Goal: Task Accomplishment & Management: Use online tool/utility

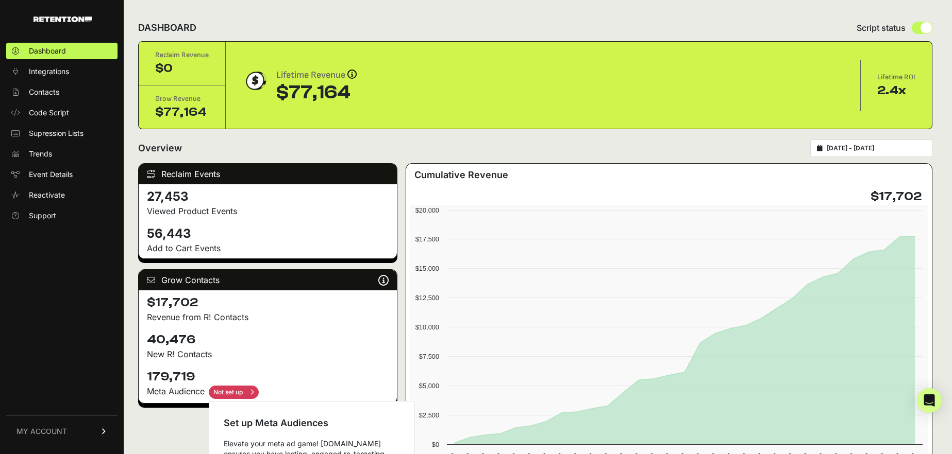
click at [249, 395] on input "checkbox" at bounding box center [234, 392] width 50 height 13
checkbox input "true"
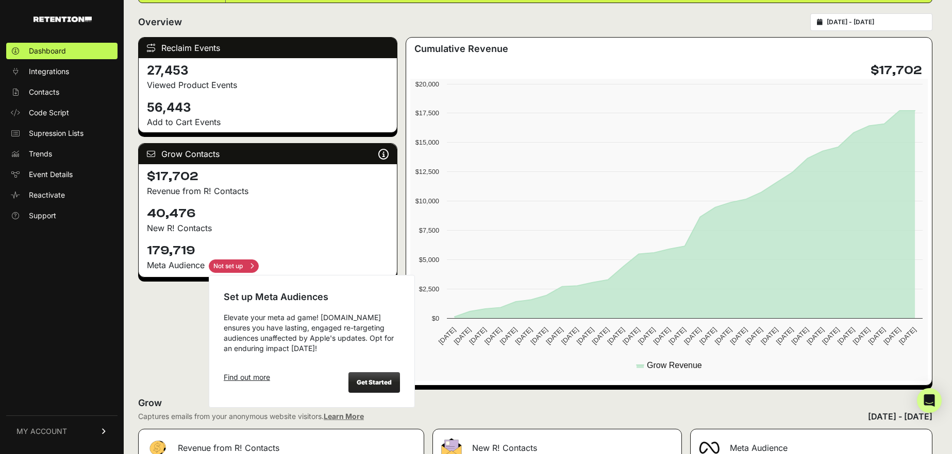
scroll to position [128, 0]
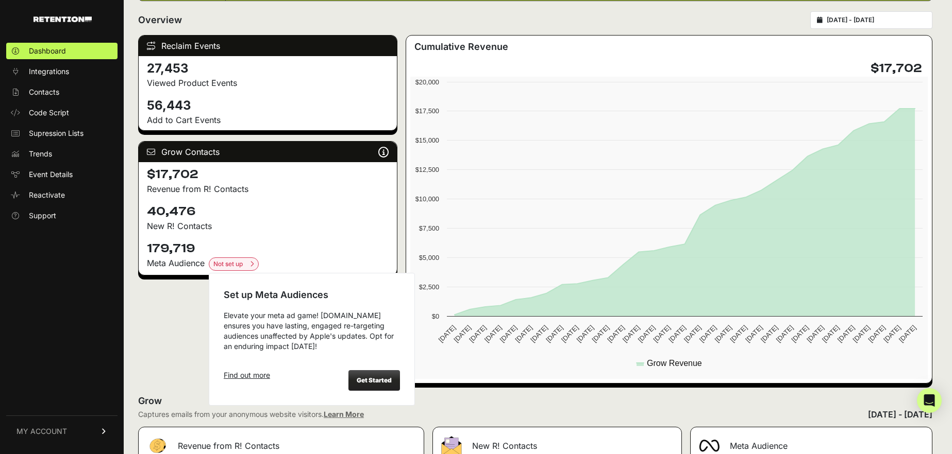
click at [359, 384] on strong "Get Started" at bounding box center [374, 381] width 35 height 8
click at [380, 381] on strong "Get Started" at bounding box center [374, 381] width 35 height 8
click at [376, 387] on div "Get Started" at bounding box center [374, 380] width 52 height 21
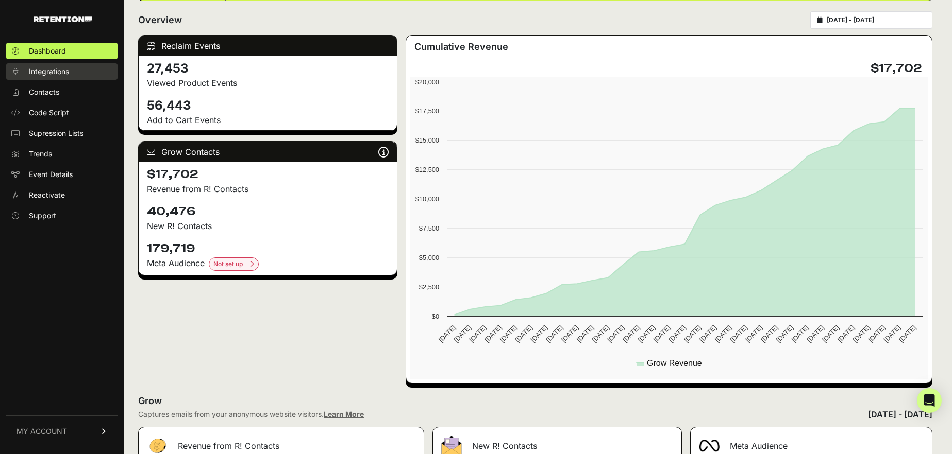
click at [61, 74] on span "Integrations" at bounding box center [49, 71] width 40 height 10
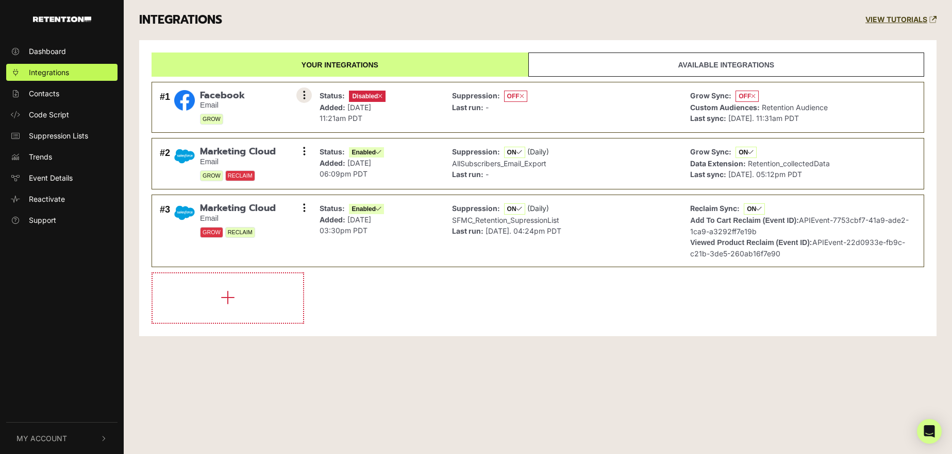
click at [306, 94] on button at bounding box center [303, 95] width 15 height 15
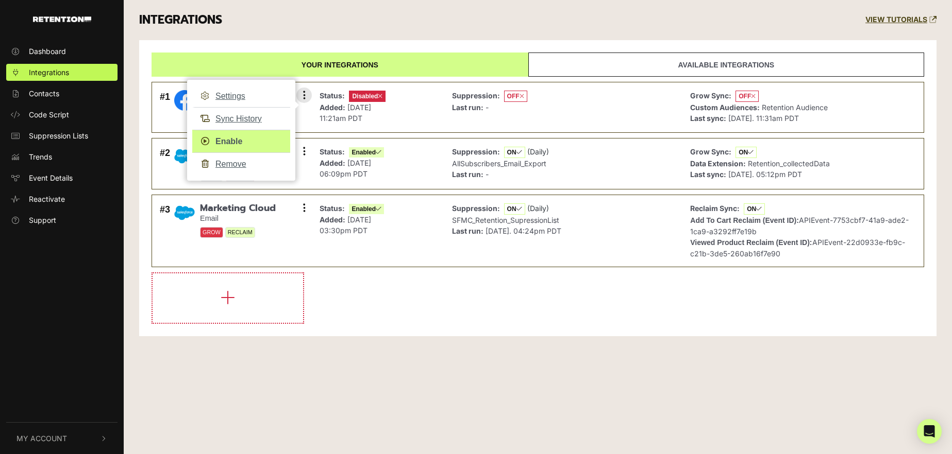
click at [255, 146] on link "Enable" at bounding box center [241, 141] width 98 height 23
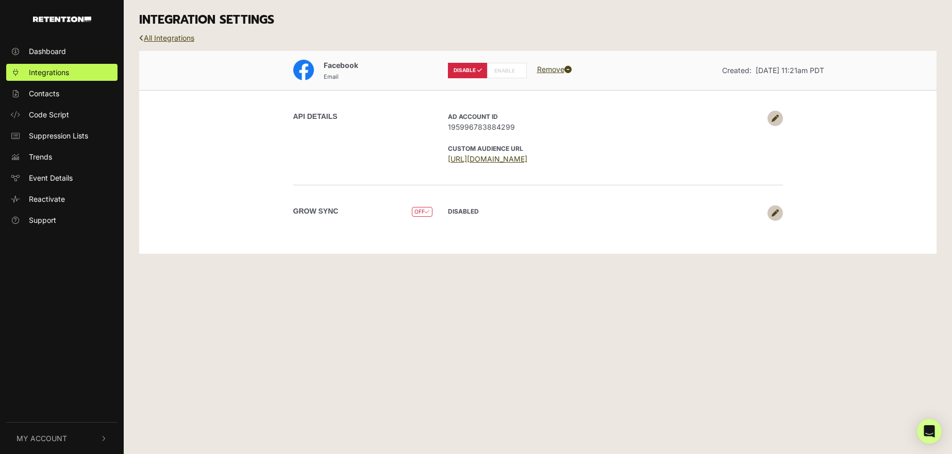
click at [512, 69] on label "ENABLE" at bounding box center [507, 70] width 40 height 15
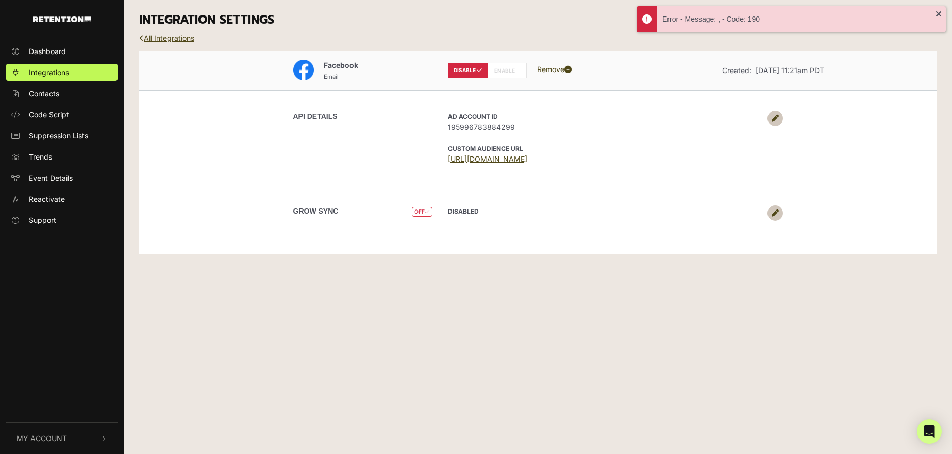
click at [772, 210] on icon at bounding box center [774, 213] width 7 height 7
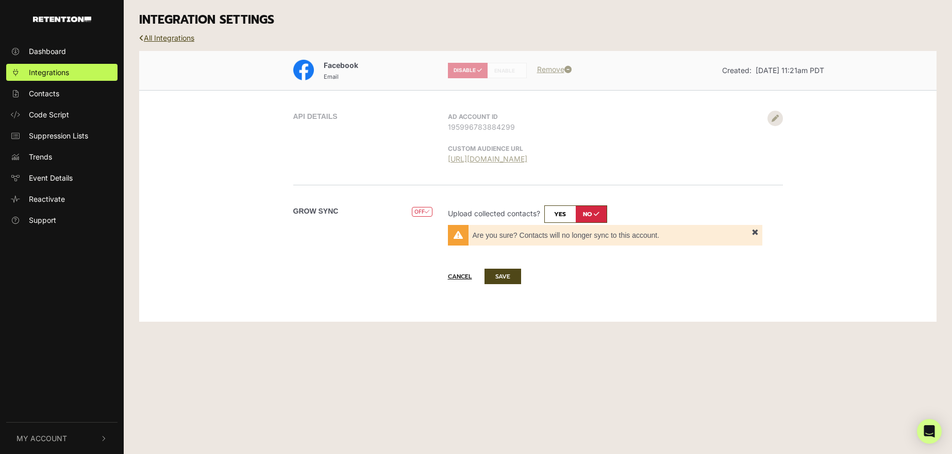
click at [569, 214] on input "checkbox" at bounding box center [575, 215] width 63 height 18
checkbox input "true"
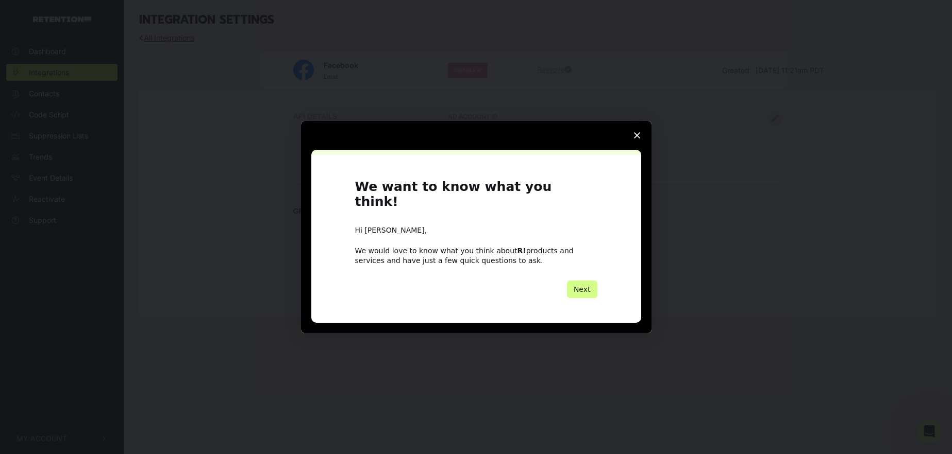
click at [639, 139] on icon "Close survey" at bounding box center [637, 135] width 6 height 6
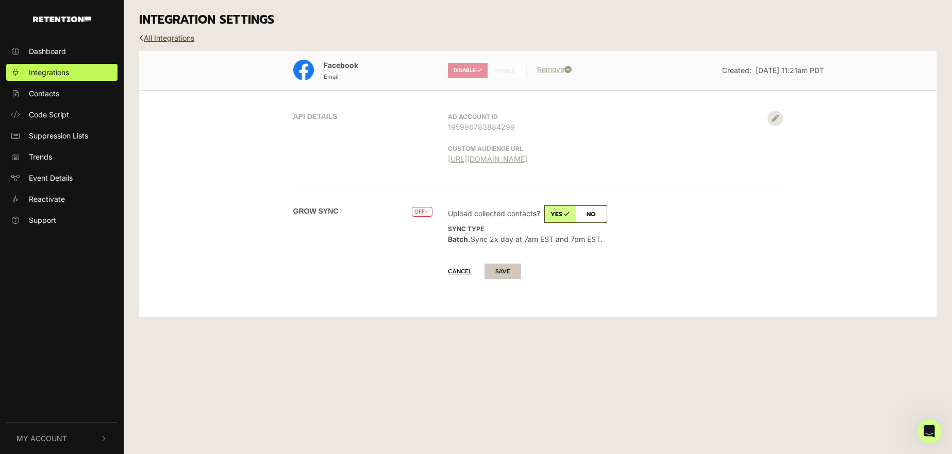
click at [505, 268] on button "SAVE" at bounding box center [502, 271] width 37 height 15
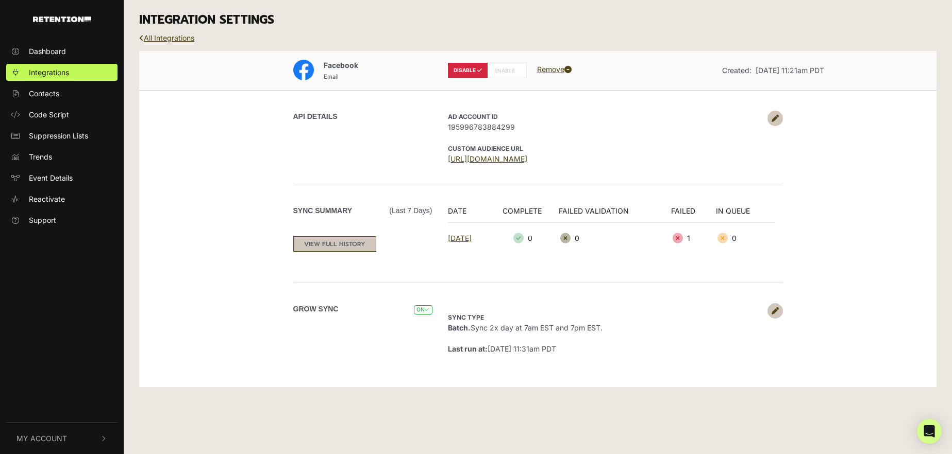
click at [356, 244] on link "VIEW FULL HISTORY" at bounding box center [334, 244] width 83 height 15
